Goal: Transaction & Acquisition: Book appointment/travel/reservation

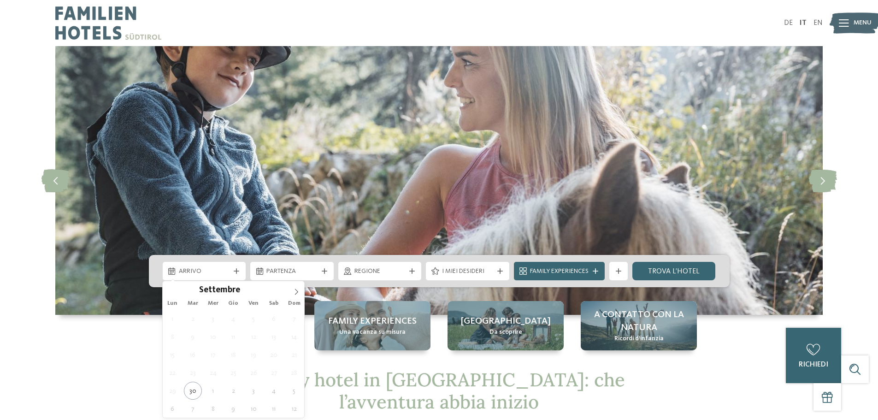
click at [288, 294] on div "Settembre ****" at bounding box center [234, 289] width 142 height 16
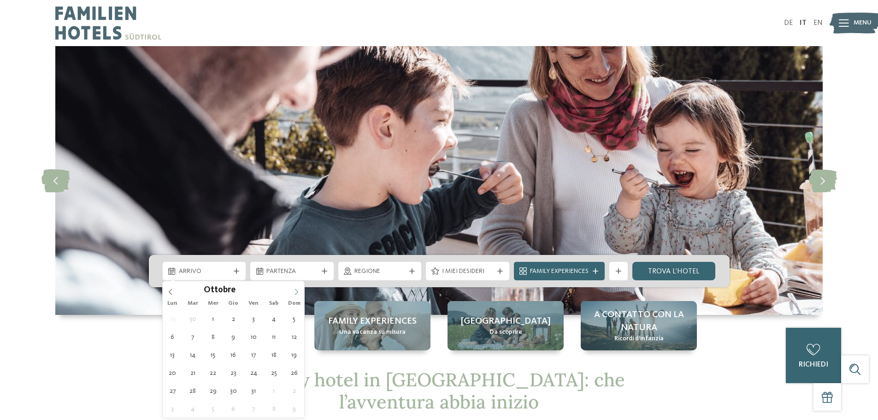
click at [297, 294] on icon at bounding box center [296, 291] width 6 height 6
click at [297, 293] on icon at bounding box center [296, 291] width 3 height 6
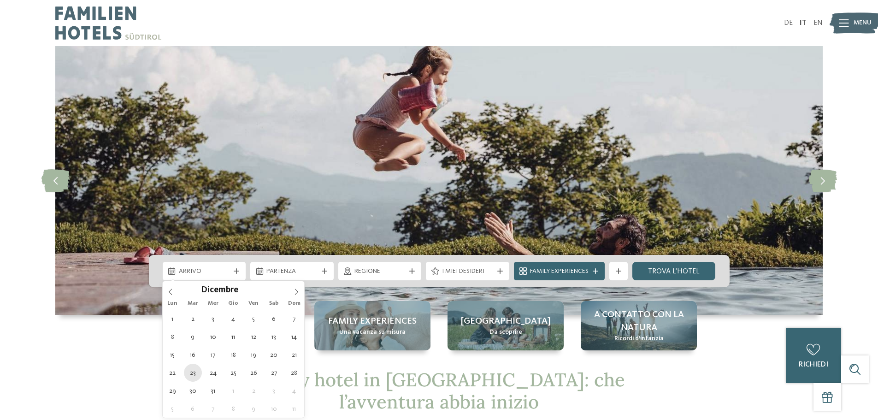
type div "[DATE]"
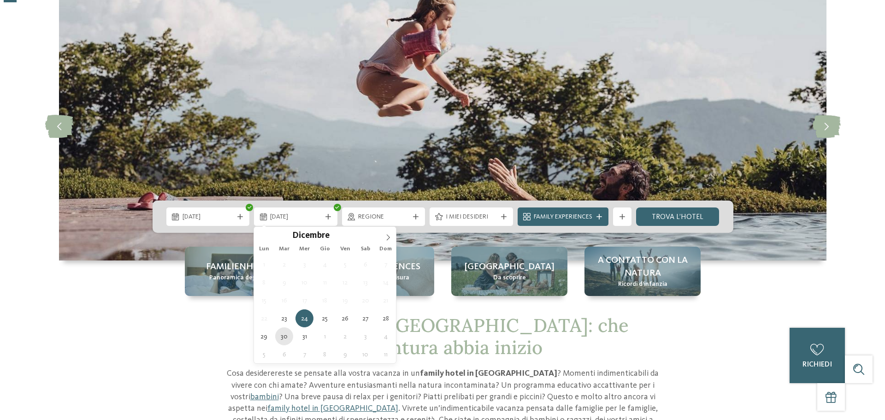
scroll to position [61, 0]
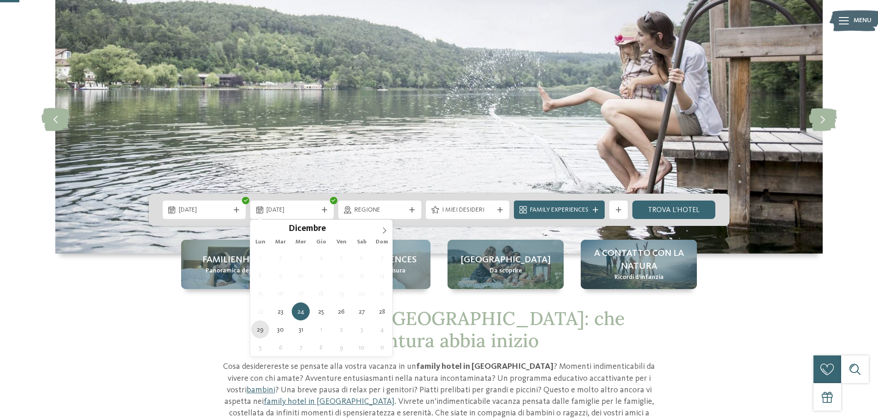
type div "[DATE]"
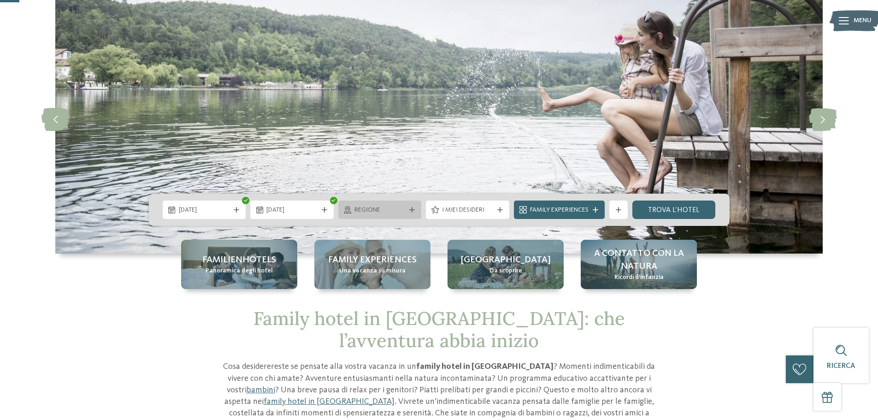
click at [407, 211] on div at bounding box center [411, 210] width 9 height 6
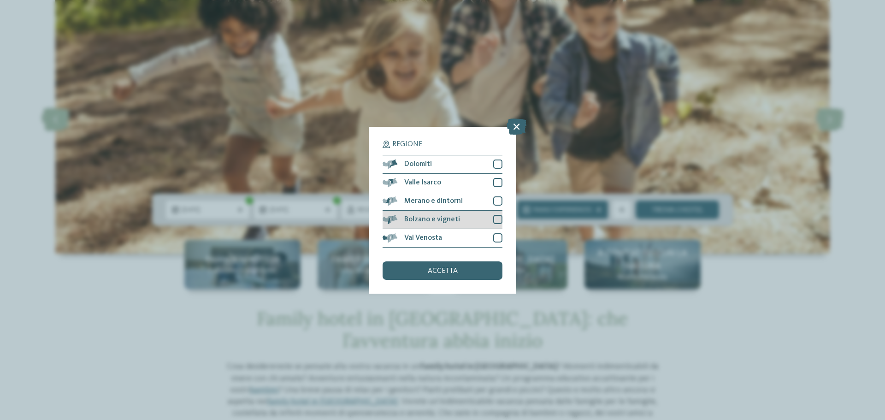
click at [493, 219] on div at bounding box center [497, 219] width 9 height 9
click at [496, 233] on div at bounding box center [497, 237] width 9 height 9
click at [496, 202] on div at bounding box center [497, 200] width 9 height 9
click at [498, 184] on div at bounding box center [497, 182] width 9 height 9
click at [495, 161] on div at bounding box center [497, 163] width 9 height 9
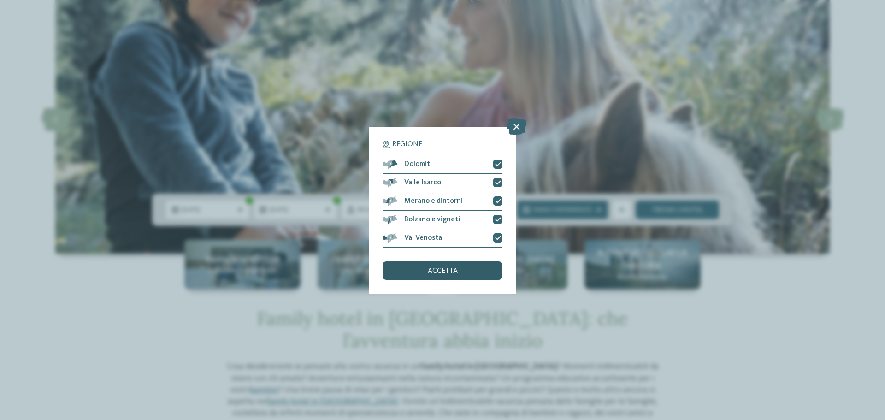
click at [438, 271] on span "accetta" at bounding box center [443, 270] width 30 height 7
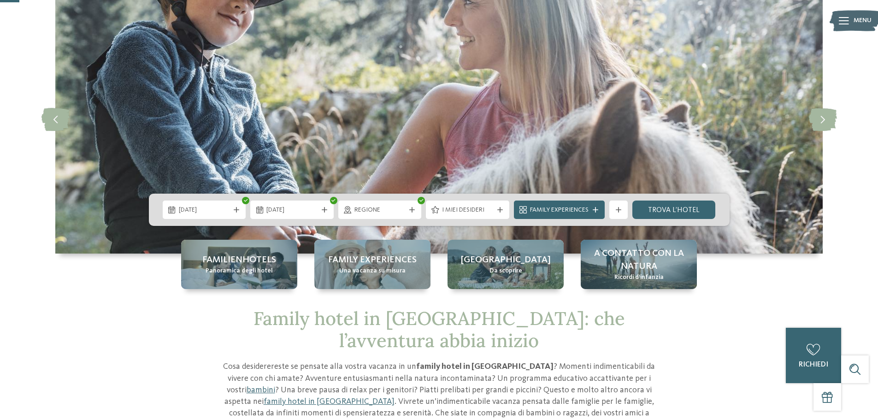
click at [495, 211] on div at bounding box center [499, 210] width 9 height 6
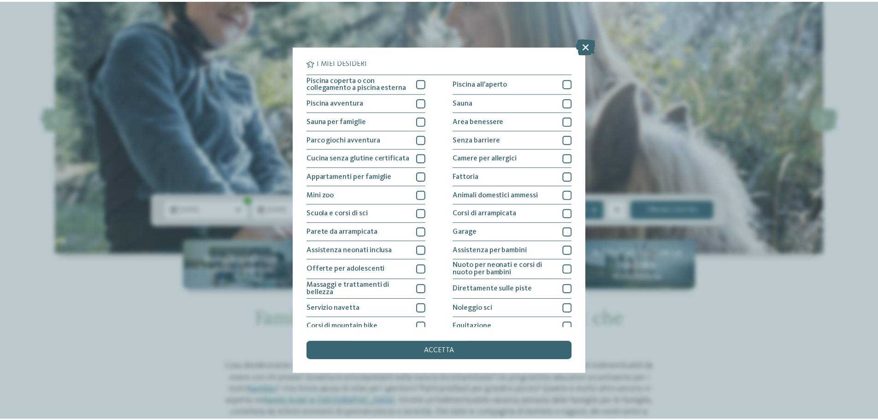
scroll to position [0, 0]
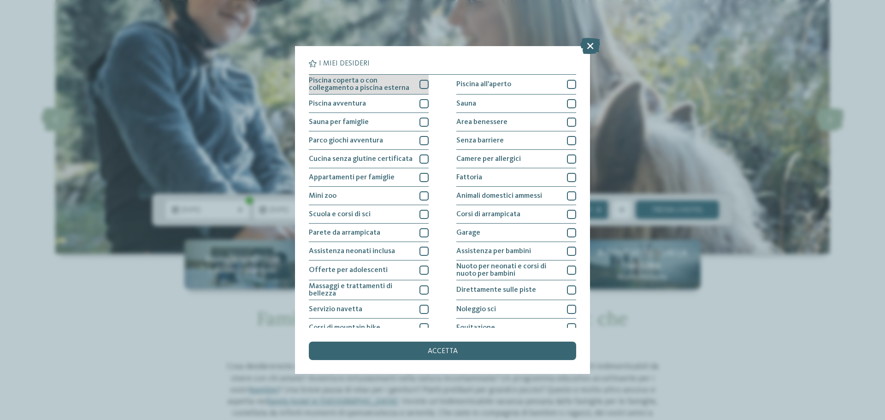
click at [419, 82] on div at bounding box center [423, 84] width 9 height 9
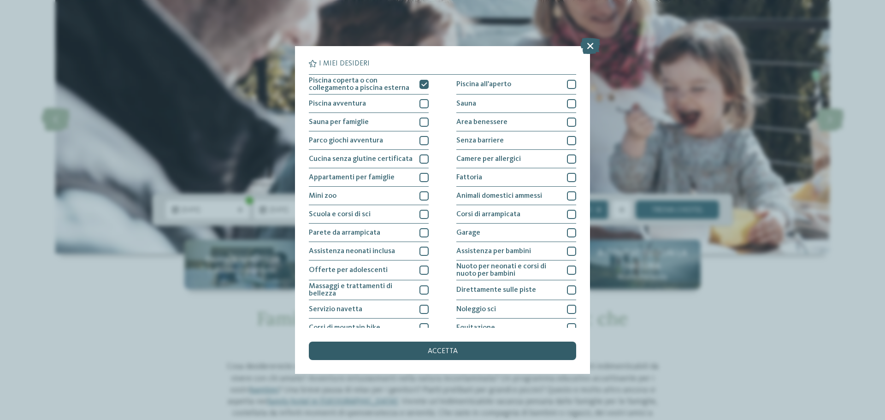
click at [436, 348] on span "accetta" at bounding box center [443, 350] width 30 height 7
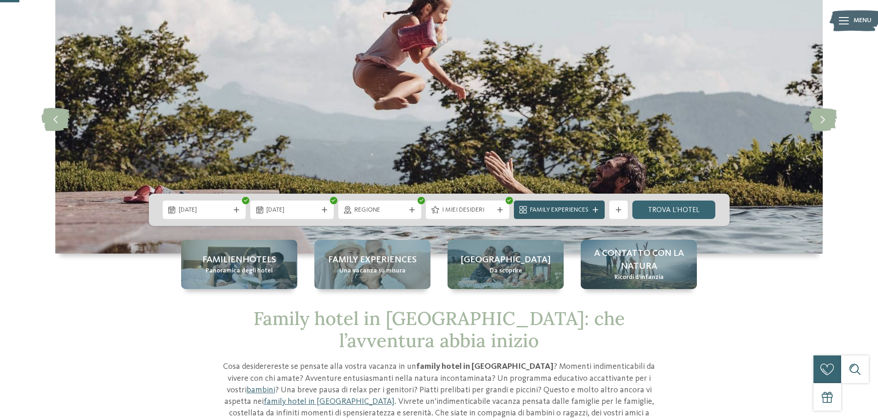
click at [581, 212] on span "Family Experiences" at bounding box center [559, 210] width 59 height 9
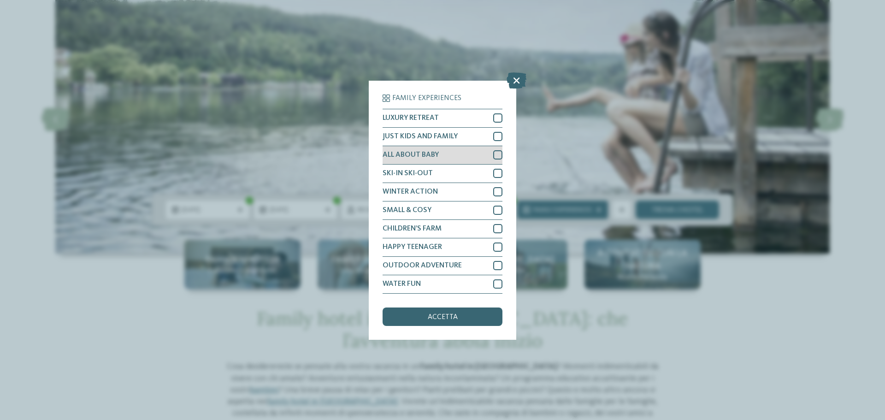
drag, startPoint x: 496, startPoint y: 139, endPoint x: 498, endPoint y: 147, distance: 8.0
click at [496, 138] on div at bounding box center [497, 136] width 9 height 9
click at [498, 155] on div at bounding box center [497, 154] width 9 height 9
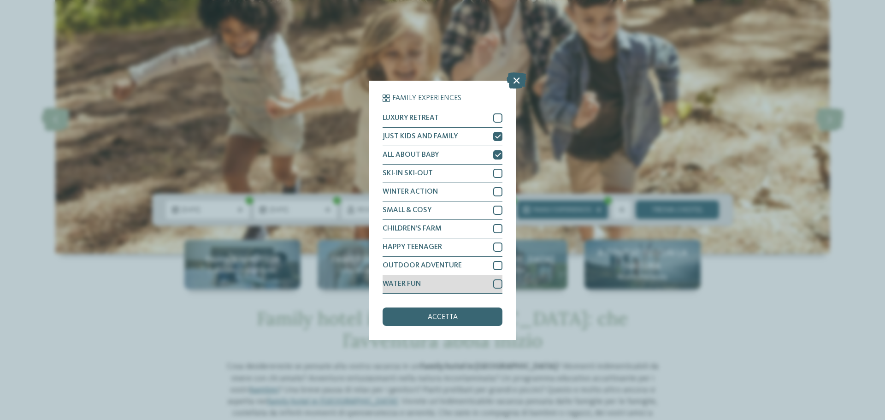
click at [501, 283] on div at bounding box center [497, 283] width 9 height 9
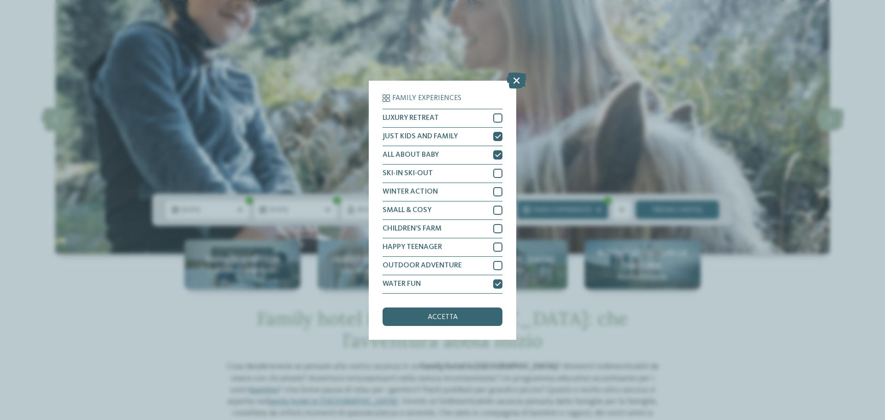
click at [456, 317] on div "accetta" at bounding box center [442, 316] width 120 height 18
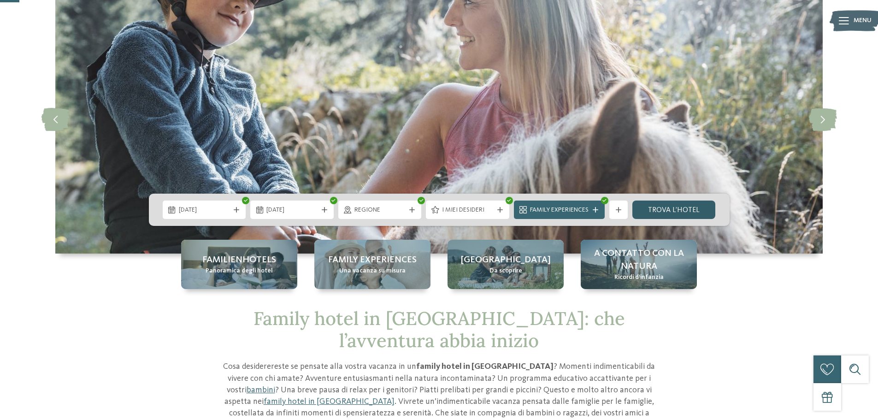
click at [665, 212] on link "trova l’hotel" at bounding box center [673, 209] width 83 height 18
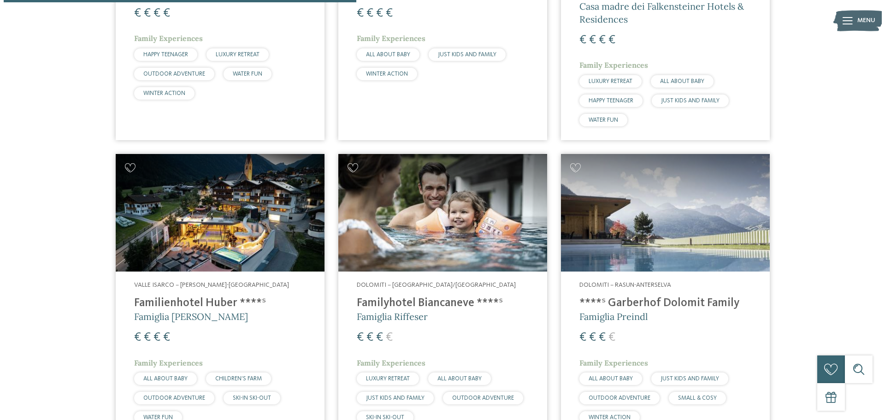
scroll to position [540, 0]
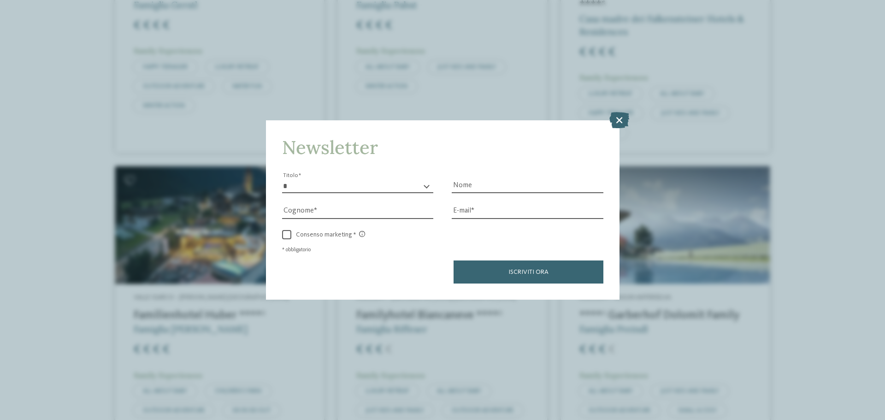
click at [411, 185] on select "* ****** ******* ******** ******" at bounding box center [358, 186] width 152 height 14
select select "*"
click at [282, 179] on select "* ****** ******* ******** ******" at bounding box center [358, 186] width 152 height 14
click at [468, 185] on input "Nome" at bounding box center [528, 186] width 152 height 14
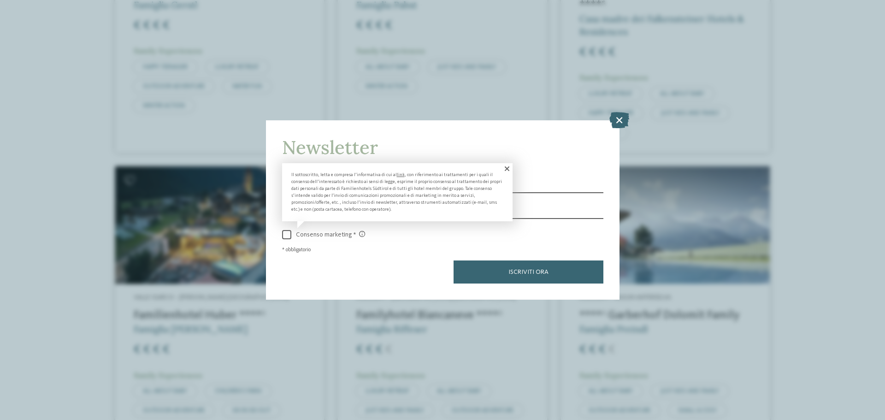
type input "******"
click at [506, 165] on span at bounding box center [506, 168] width 12 height 11
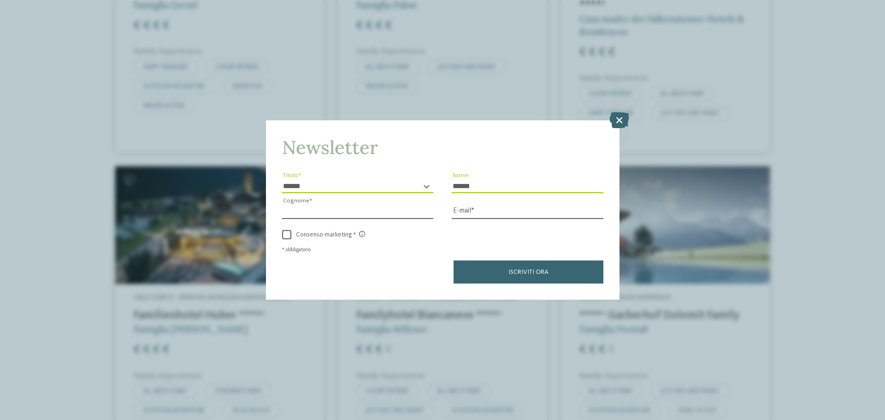
click at [390, 211] on input "Cognome" at bounding box center [358, 212] width 152 height 14
type input "*****"
click at [481, 205] on input "E-mail" at bounding box center [528, 212] width 152 height 14
type input "**********"
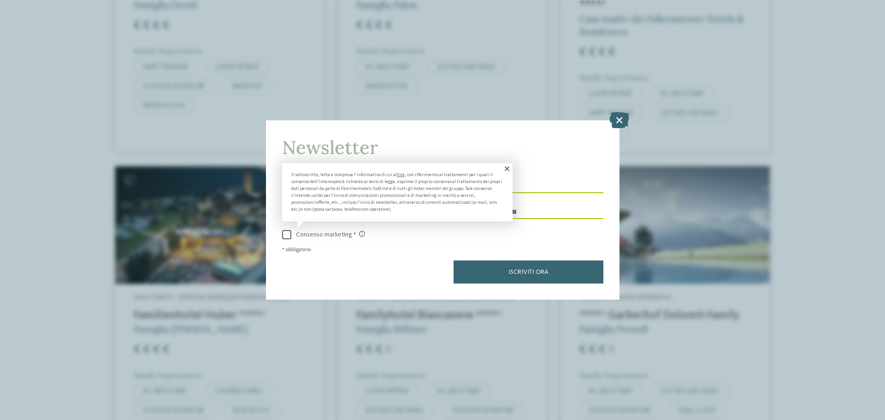
click at [288, 237] on span at bounding box center [286, 234] width 9 height 9
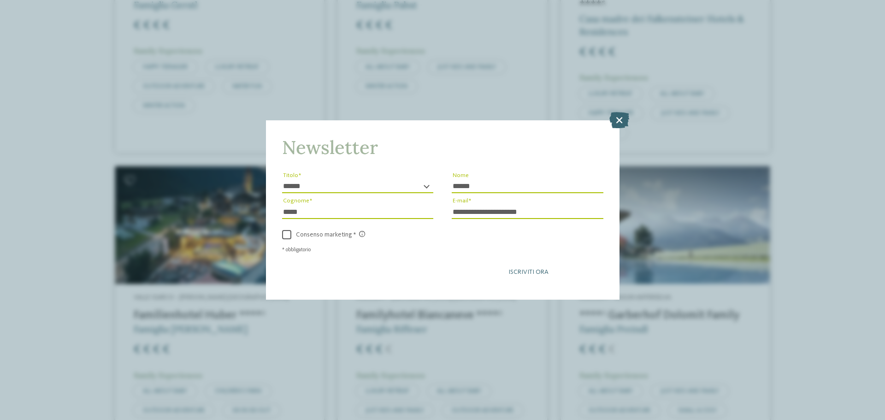
click at [527, 270] on span "Iscriviti ora" at bounding box center [528, 272] width 40 height 6
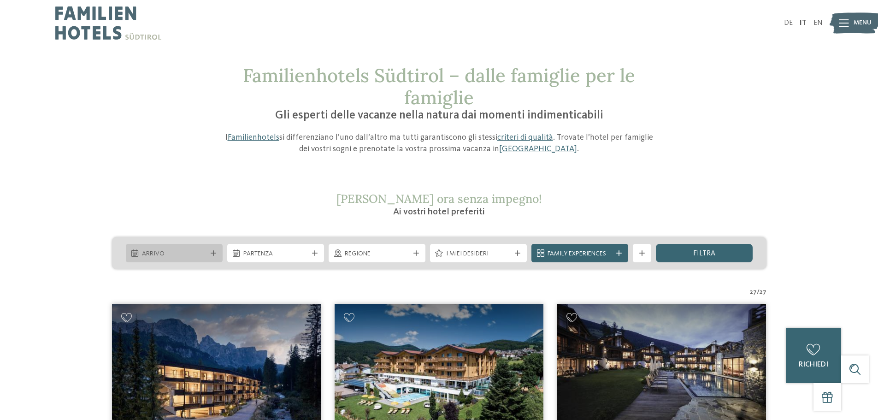
click at [157, 256] on span "Arrivo" at bounding box center [174, 253] width 65 height 9
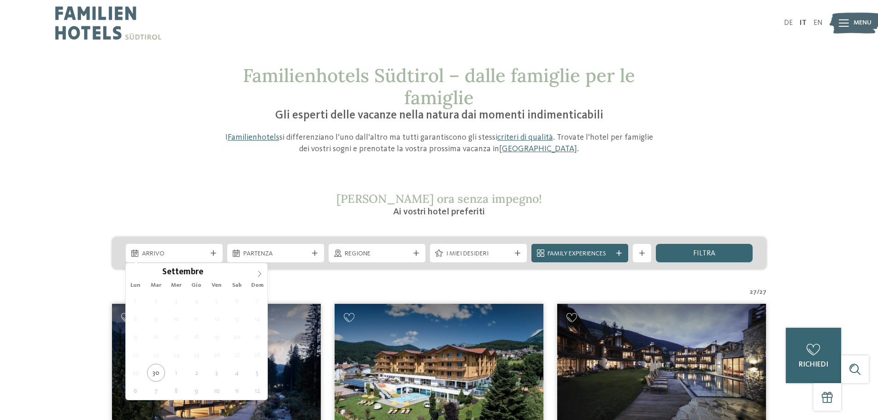
click at [259, 274] on icon at bounding box center [259, 273] width 6 height 6
type div "[DATE]"
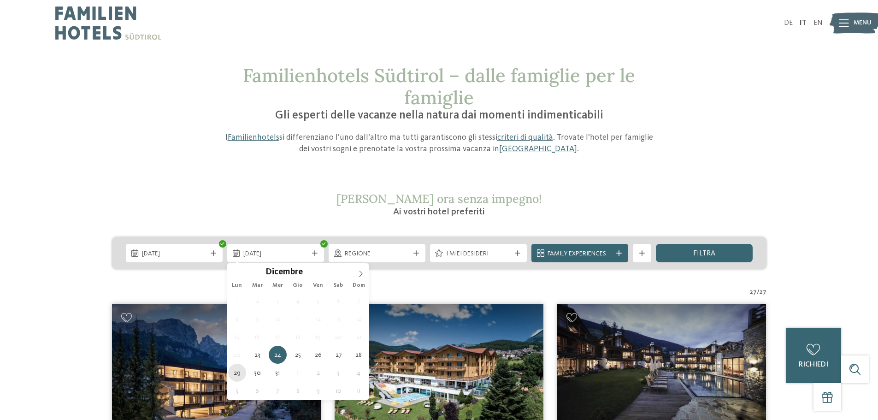
type div "[DATE]"
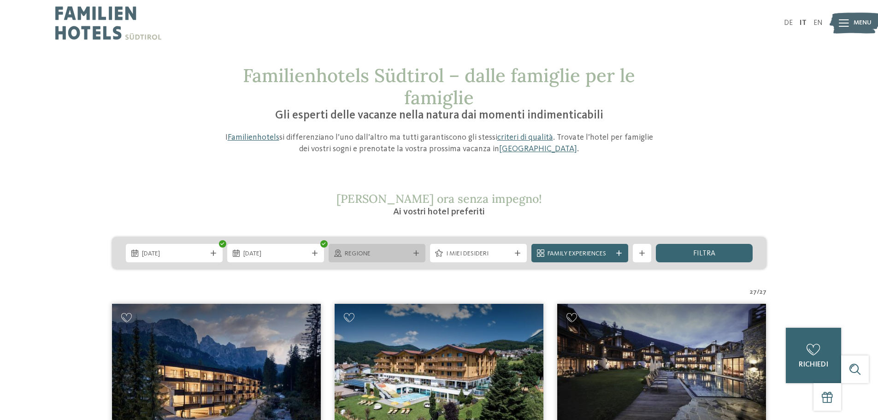
click at [392, 259] on div "Regione" at bounding box center [377, 253] width 97 height 18
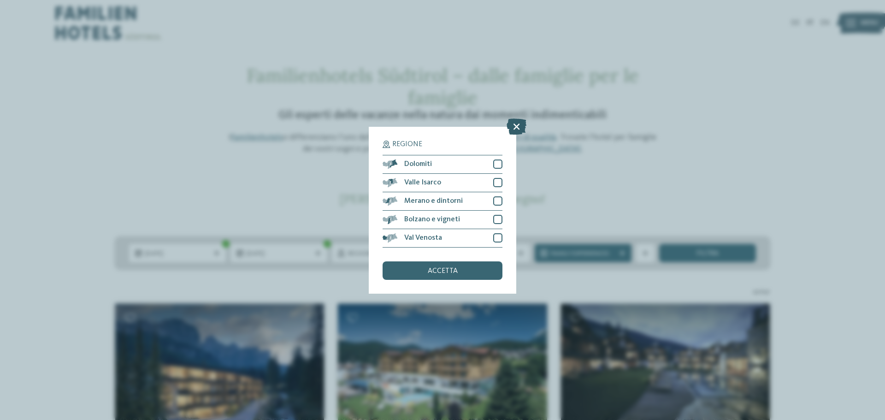
click at [515, 123] on icon at bounding box center [516, 126] width 20 height 16
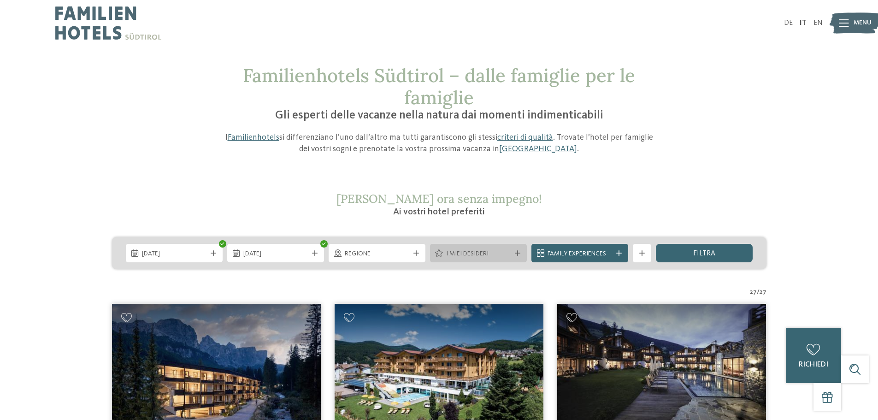
click at [462, 256] on span "I miei desideri" at bounding box center [478, 253] width 65 height 9
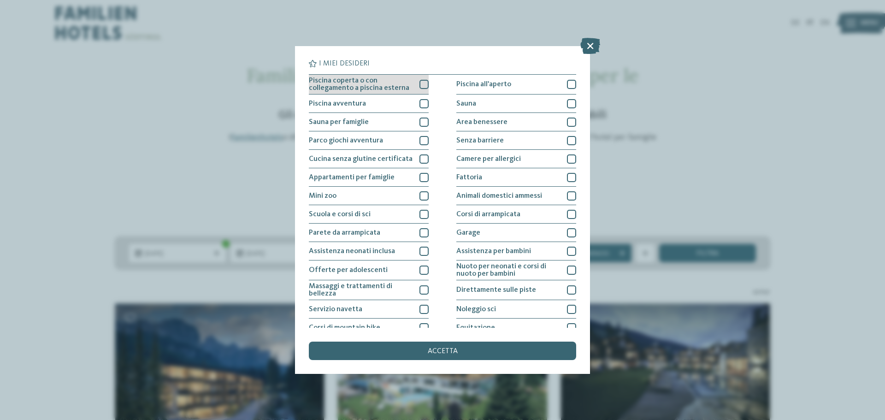
click at [422, 85] on div at bounding box center [423, 84] width 9 height 9
click at [472, 355] on div "accetta" at bounding box center [442, 350] width 267 height 18
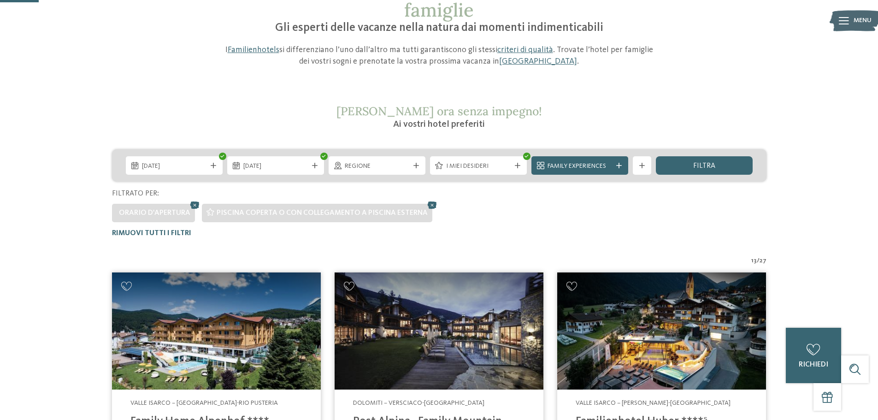
scroll to position [87, 0]
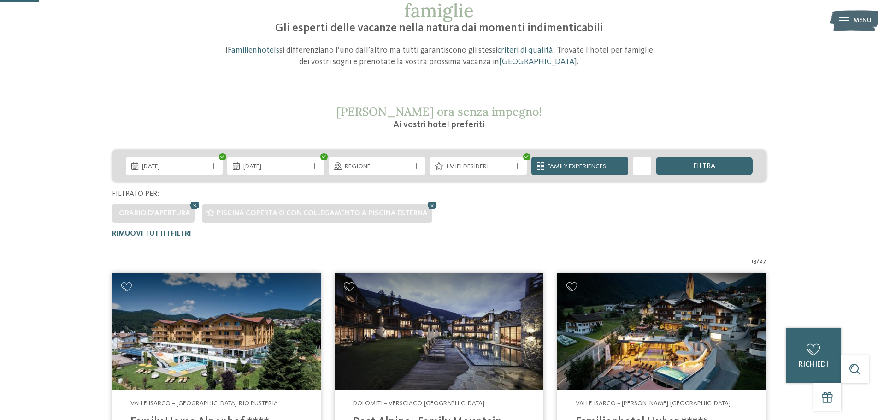
click at [566, 159] on div "Family Experiences" at bounding box center [579, 166] width 97 height 18
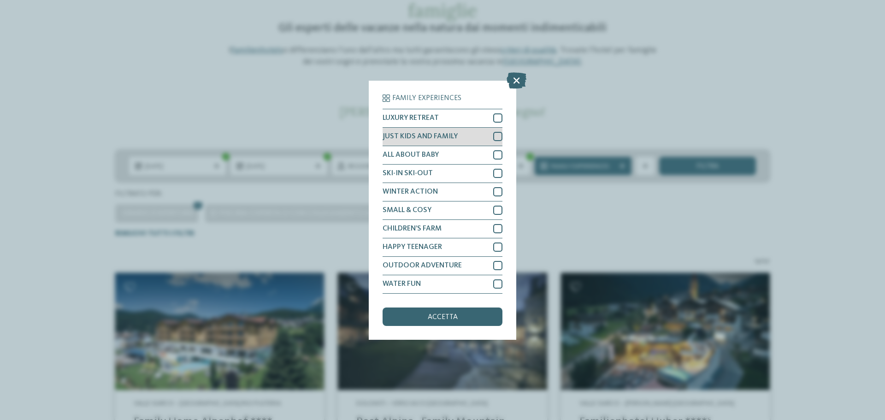
click at [497, 136] on div at bounding box center [497, 136] width 9 height 9
click at [496, 155] on div at bounding box center [497, 154] width 9 height 9
click at [445, 324] on div "accetta" at bounding box center [442, 316] width 120 height 18
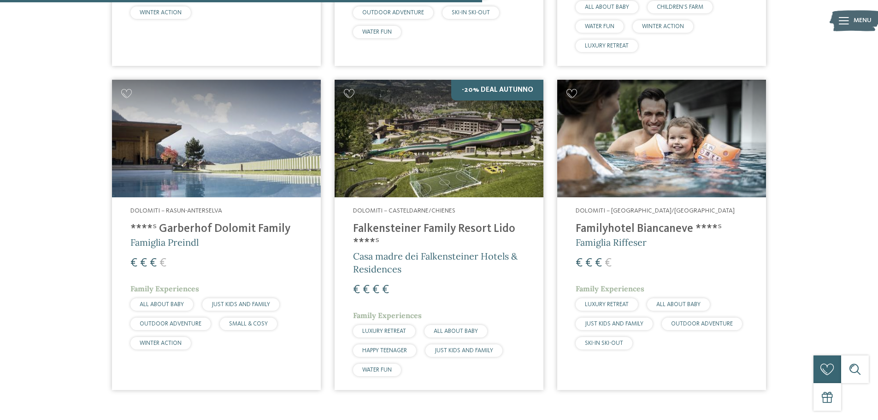
scroll to position [607, 0]
